Goal: Find contact information: Find contact information

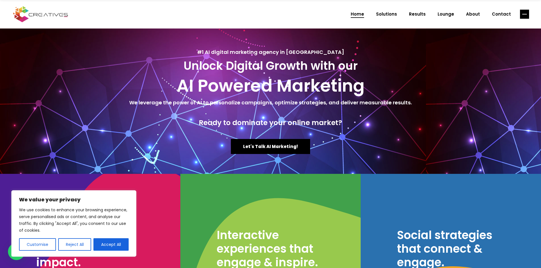
click at [524, 11] on rect "link" at bounding box center [524, 14] width 9 height 9
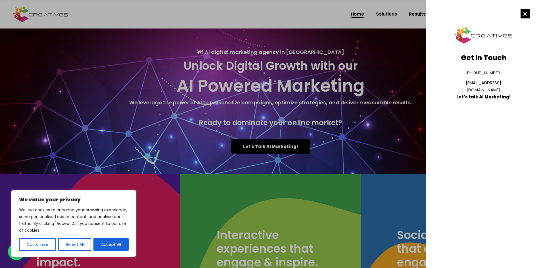
click at [527, 12] on rect "link" at bounding box center [525, 13] width 9 height 9
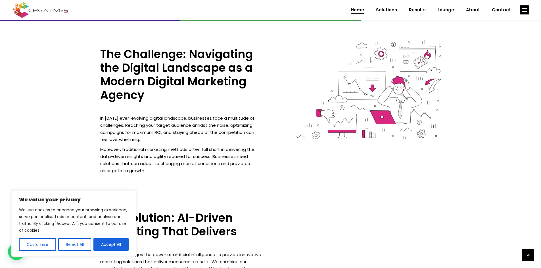
scroll to position [511, 0]
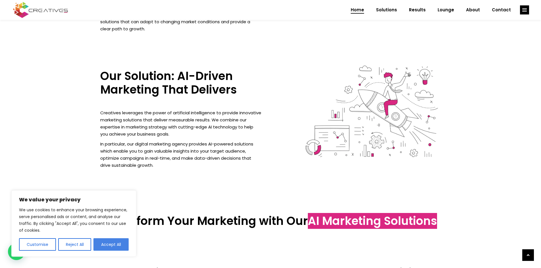
click at [118, 243] on button "Accept All" at bounding box center [110, 245] width 35 height 12
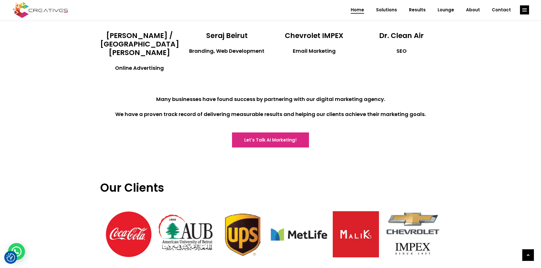
scroll to position [1307, 0]
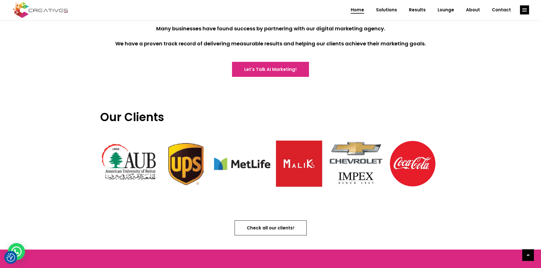
click at [270, 225] on span "Check all our clients!" at bounding box center [271, 228] width 48 height 6
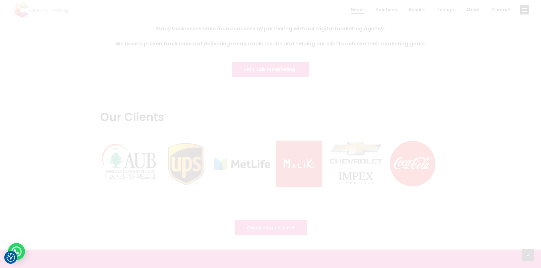
scroll to position [0, 0]
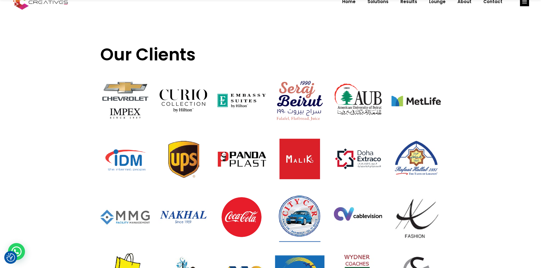
scroll to position [28, 0]
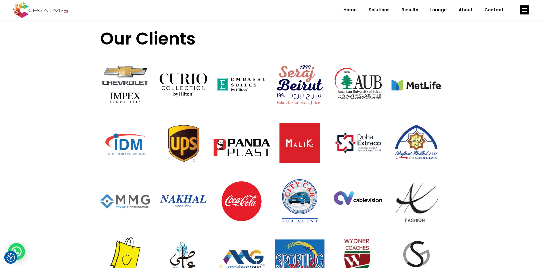
drag, startPoint x: 248, startPoint y: 150, endPoint x: 240, endPoint y: 143, distance: 10.9
click at [240, 143] on img at bounding box center [241, 147] width 58 height 58
click at [241, 146] on img at bounding box center [241, 147] width 58 height 58
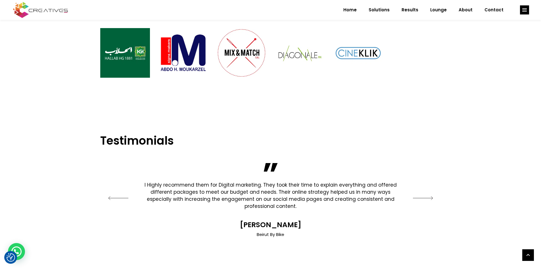
scroll to position [1364, 0]
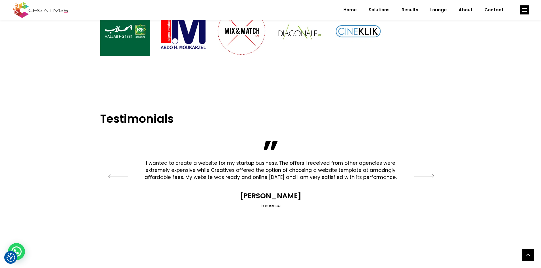
click at [428, 174] on icon "button" at bounding box center [423, 176] width 20 height 4
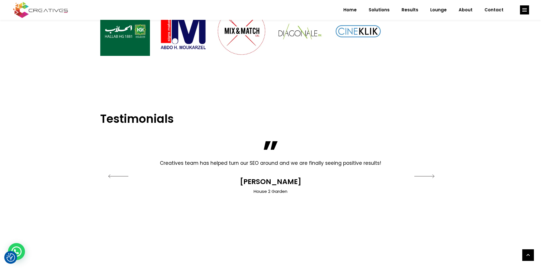
click at [428, 174] on icon "button" at bounding box center [423, 176] width 20 height 4
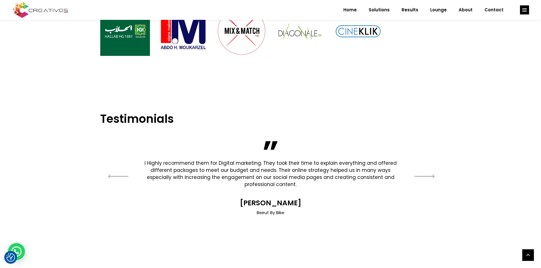
click at [428, 174] on icon "button" at bounding box center [423, 176] width 20 height 4
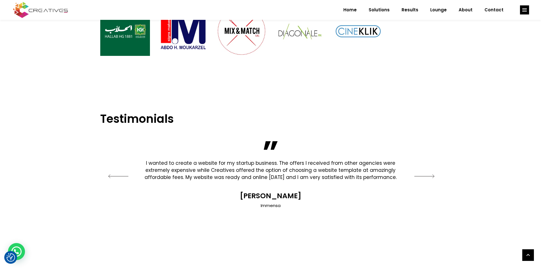
click at [428, 174] on icon "button" at bounding box center [423, 176] width 20 height 4
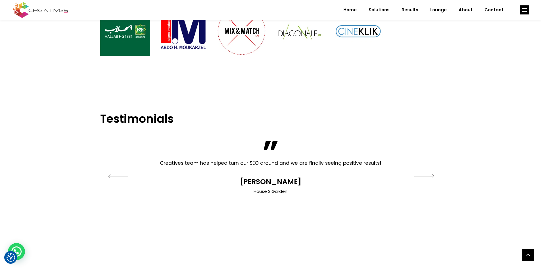
click at [428, 174] on icon "button" at bounding box center [423, 176] width 20 height 4
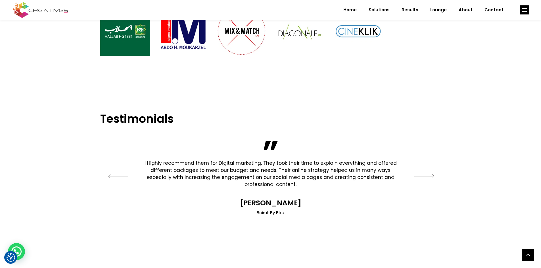
click at [428, 174] on icon "button" at bounding box center [423, 176] width 20 height 4
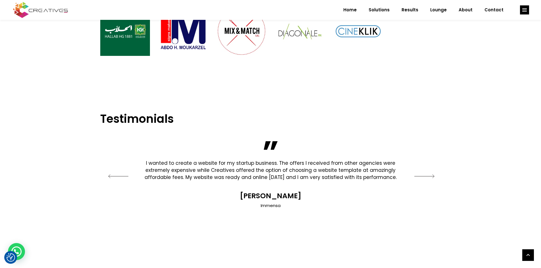
click at [428, 174] on icon "button" at bounding box center [423, 176] width 20 height 4
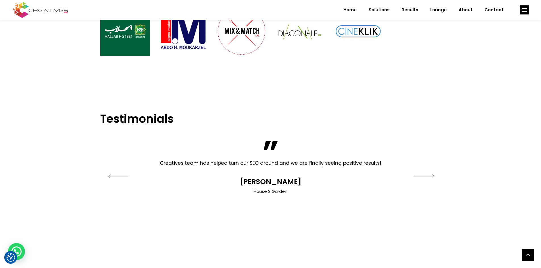
click at [428, 174] on icon "button" at bounding box center [423, 176] width 20 height 4
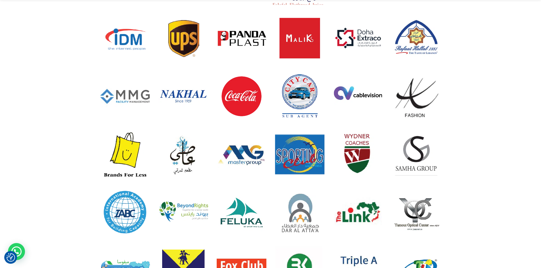
scroll to position [0, 0]
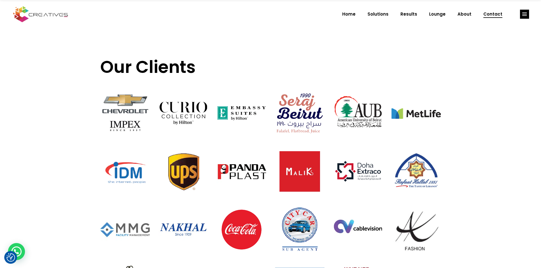
click at [495, 14] on span "Contact" at bounding box center [492, 14] width 19 height 15
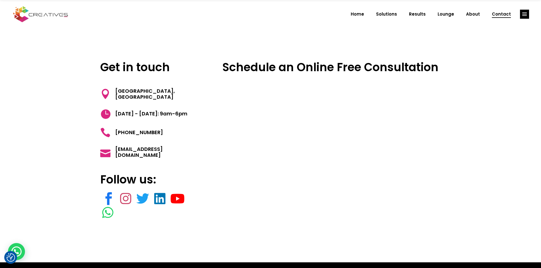
click at [109, 213] on icon "link" at bounding box center [107, 213] width 11 height 14
